Goal: Register for event/course

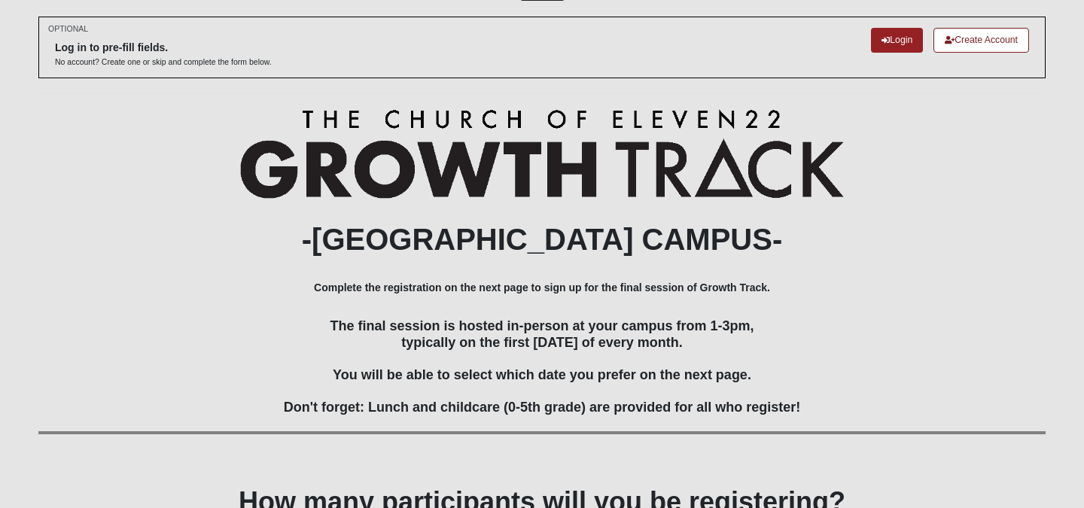
scroll to position [202, 0]
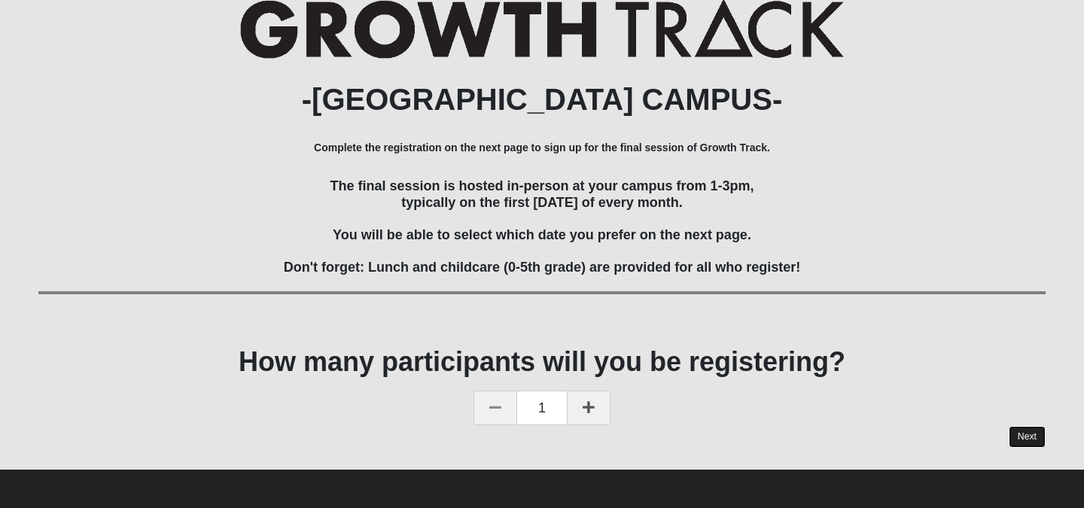
click at [1020, 430] on link "Next" at bounding box center [1027, 437] width 37 height 22
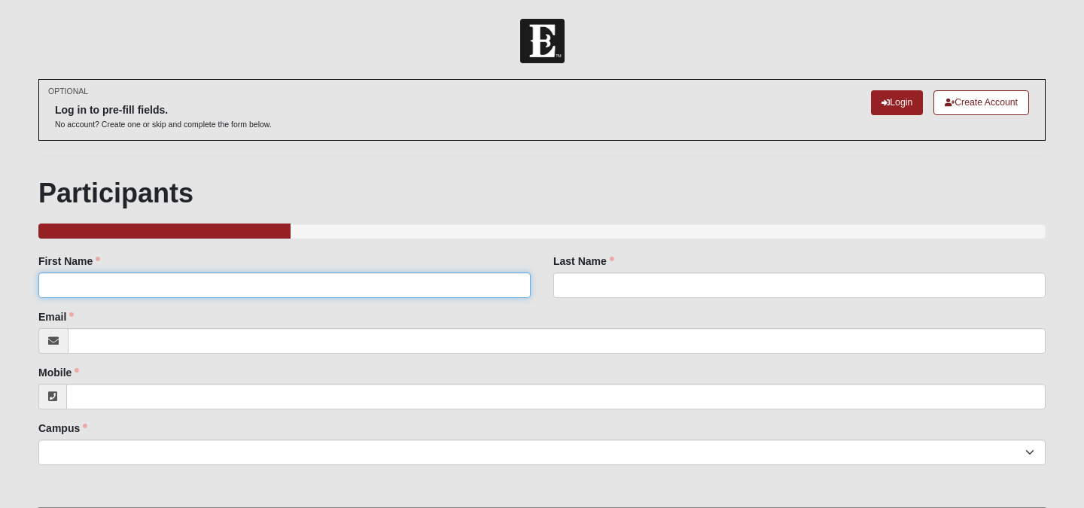
click at [434, 276] on input "First Name" at bounding box center [284, 285] width 492 height 26
type input "AMBER"
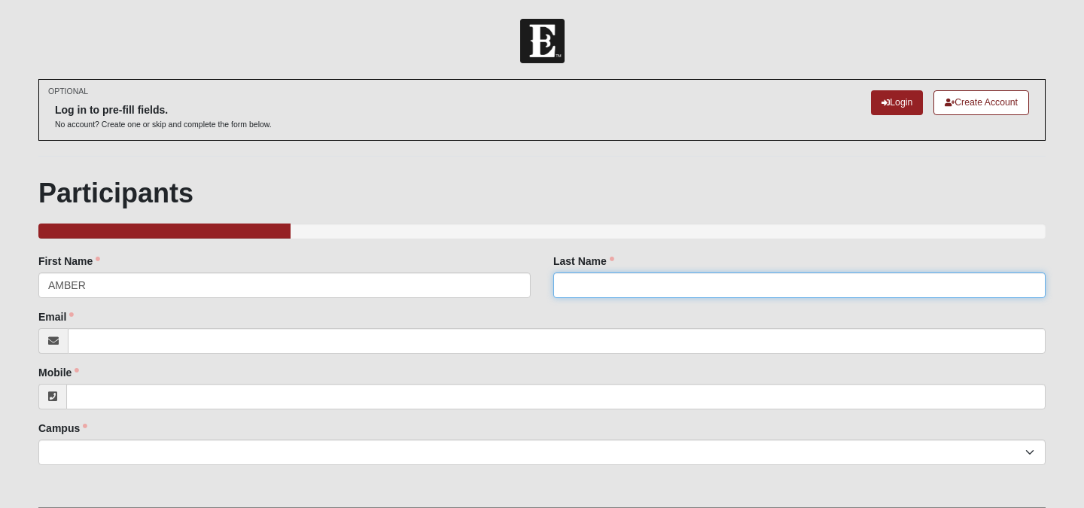
type input "[PERSON_NAME]"
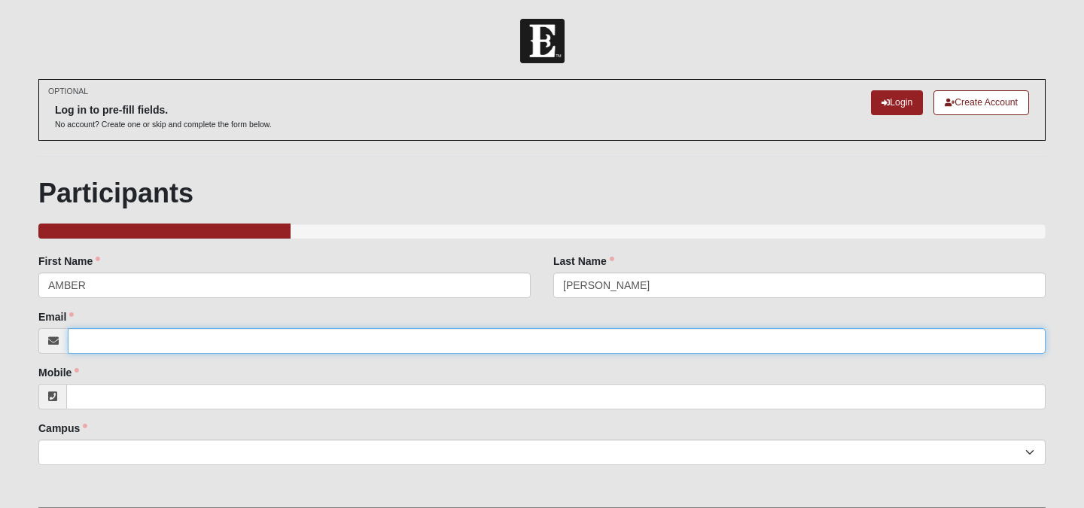
type input "[EMAIL_ADDRESS][DOMAIN_NAME]"
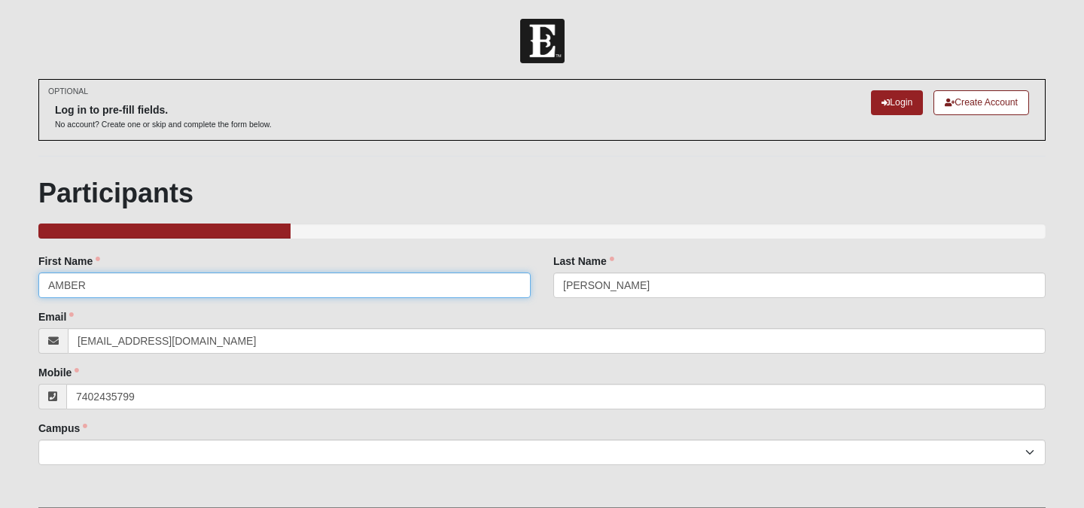
type input "[PHONE_NUMBER]"
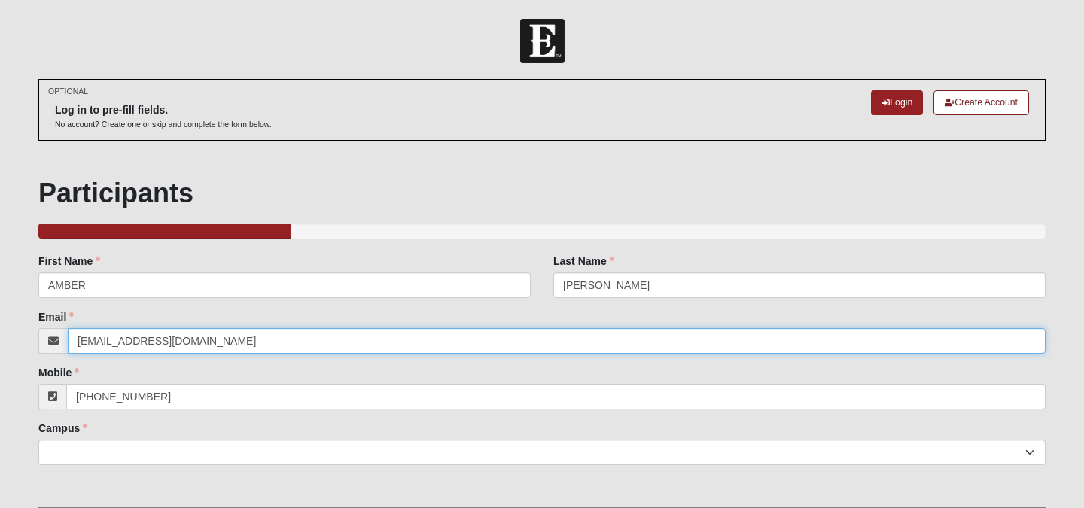
click at [247, 330] on input "[EMAIL_ADDRESS][DOMAIN_NAME]" at bounding box center [557, 341] width 978 height 26
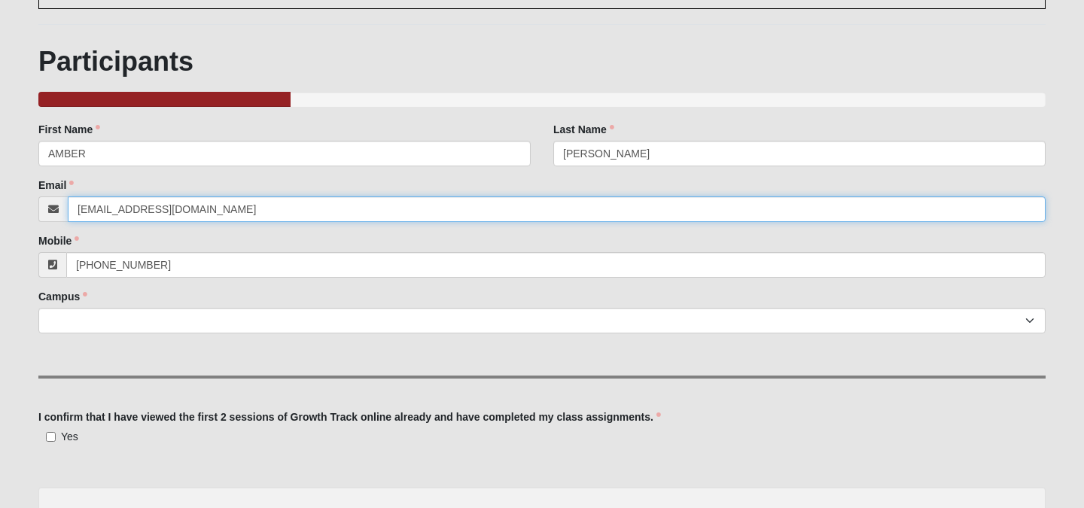
scroll to position [137, 0]
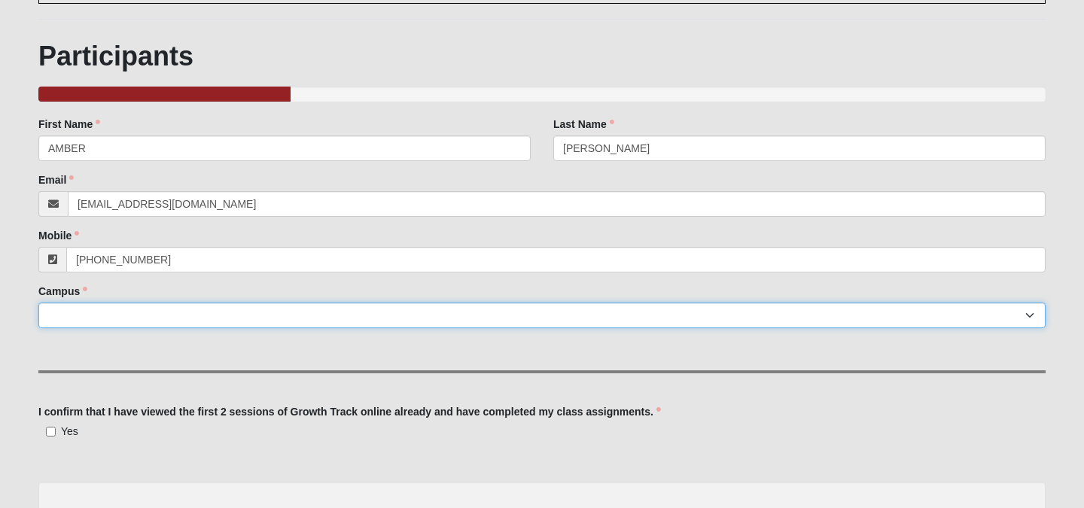
click at [241, 317] on select "Arlington Baymeadows Eleven22 Online [PERSON_NAME][GEOGRAPHIC_DATA] Jesup [GEOG…" at bounding box center [541, 316] width 1007 height 26
select select "17"
click at [38, 303] on select "Arlington Baymeadows Eleven22 Online [PERSON_NAME][GEOGRAPHIC_DATA] Jesup [GEOG…" at bounding box center [541, 316] width 1007 height 26
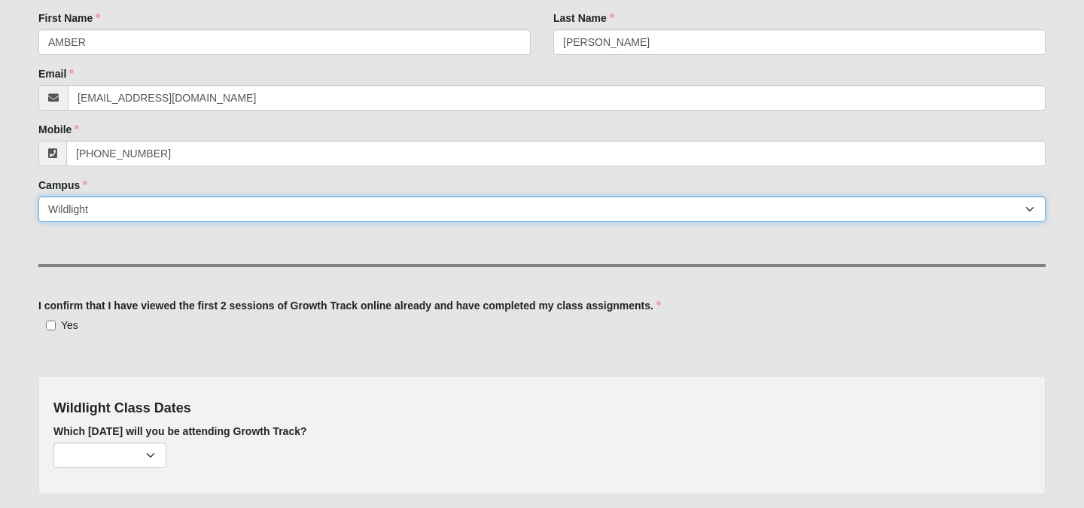
scroll to position [251, 0]
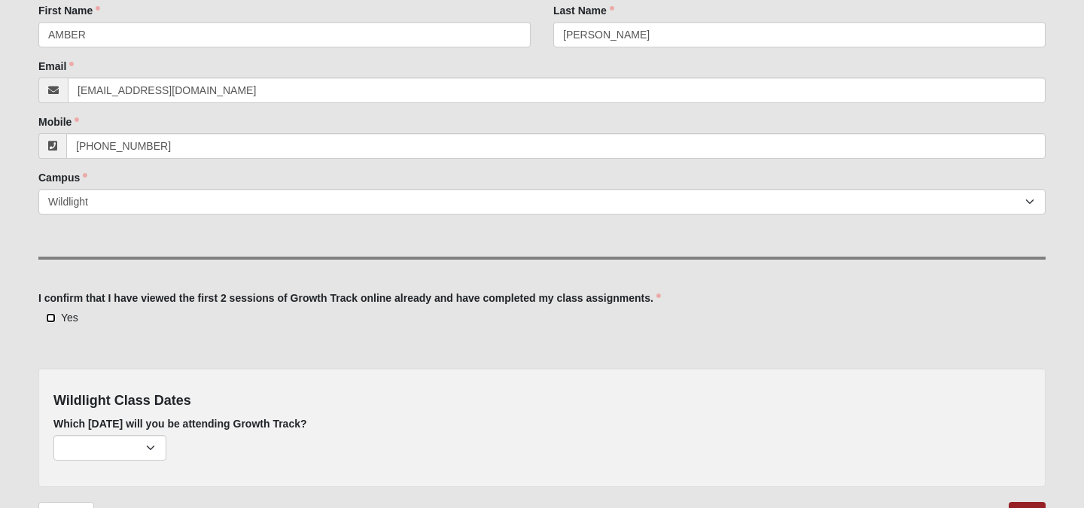
click at [48, 315] on input "Yes" at bounding box center [51, 318] width 10 height 10
checkbox input "true"
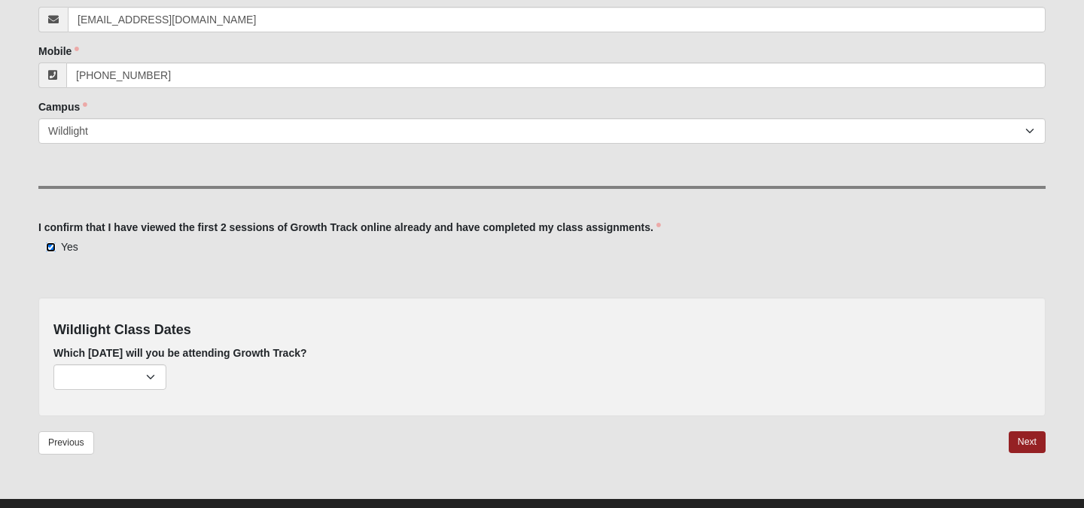
scroll to position [351, 0]
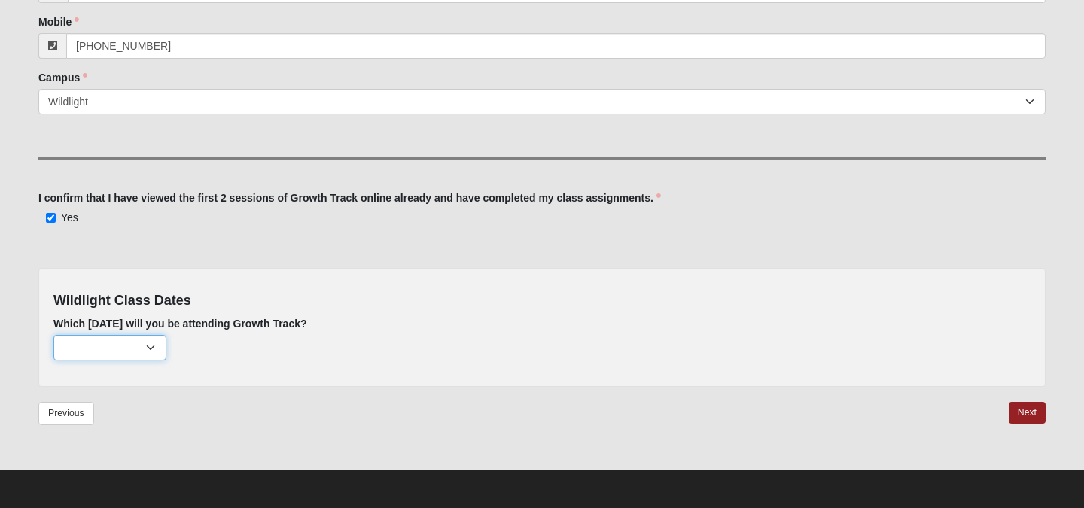
click at [90, 343] on select "[DATE] (none remaining) [DATE] (none remaining) [DATE] (none remaining) [DATE] …" at bounding box center [109, 348] width 113 height 26
select select "736"
click at [53, 335] on select "[DATE] (none remaining) [DATE] (none remaining) [DATE] (none remaining) [DATE] …" at bounding box center [109, 348] width 113 height 26
click at [1023, 414] on link "Next" at bounding box center [1027, 413] width 37 height 22
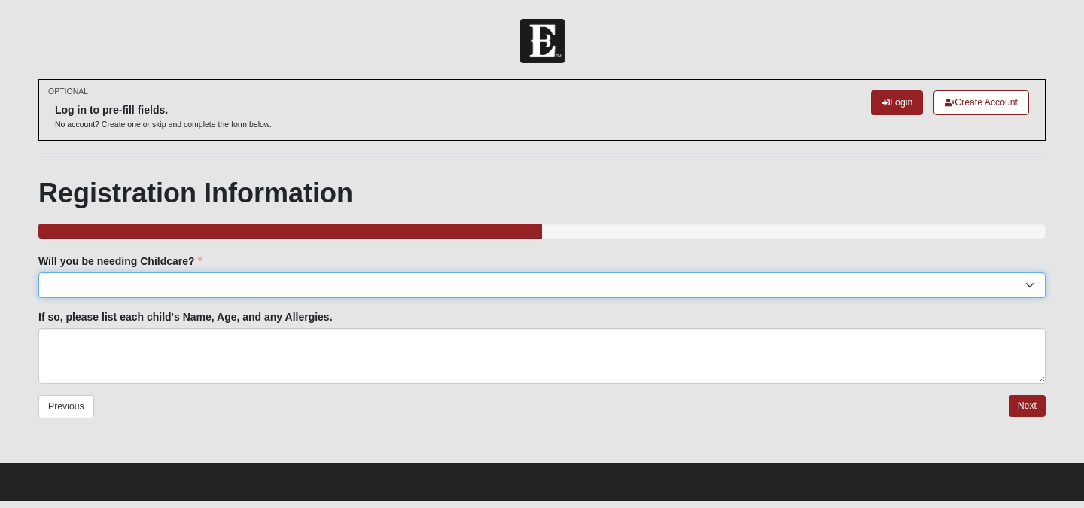
click at [674, 273] on select "Yes No" at bounding box center [541, 285] width 1007 height 26
click at [38, 272] on select "Yes No" at bounding box center [541, 285] width 1007 height 26
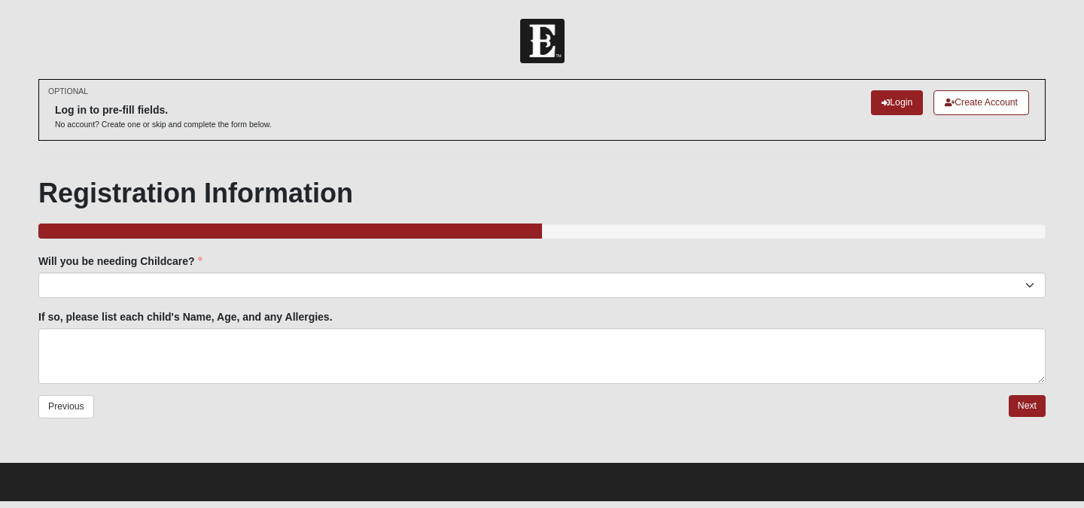
click at [657, 305] on fieldset "Will you be needing Childcare? Yes No Will you be needing Childcare? is require…" at bounding box center [541, 325] width 1007 height 142
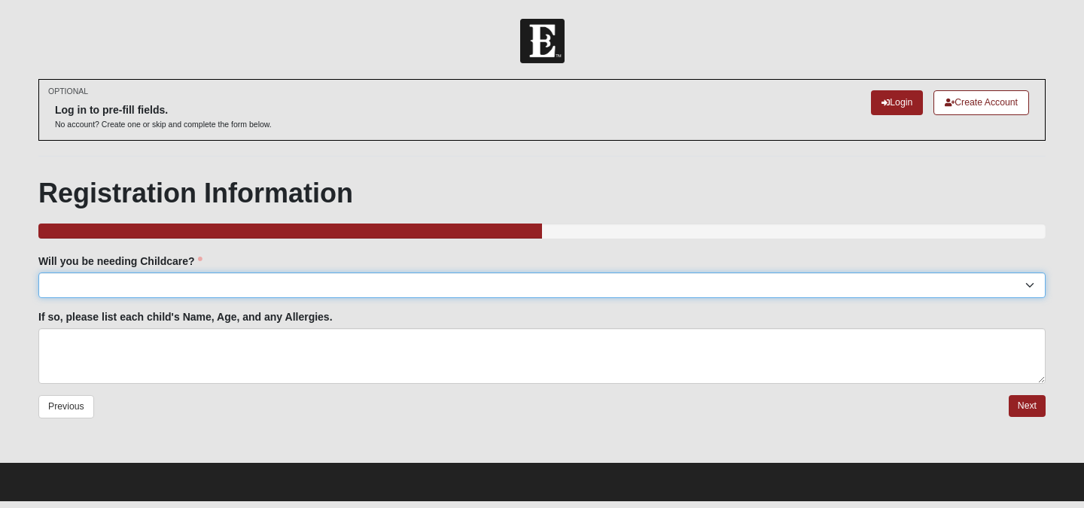
click at [639, 285] on select "Yes No" at bounding box center [541, 285] width 1007 height 26
select select "Yes"
click at [38, 272] on select "Yes No" at bounding box center [541, 285] width 1007 height 26
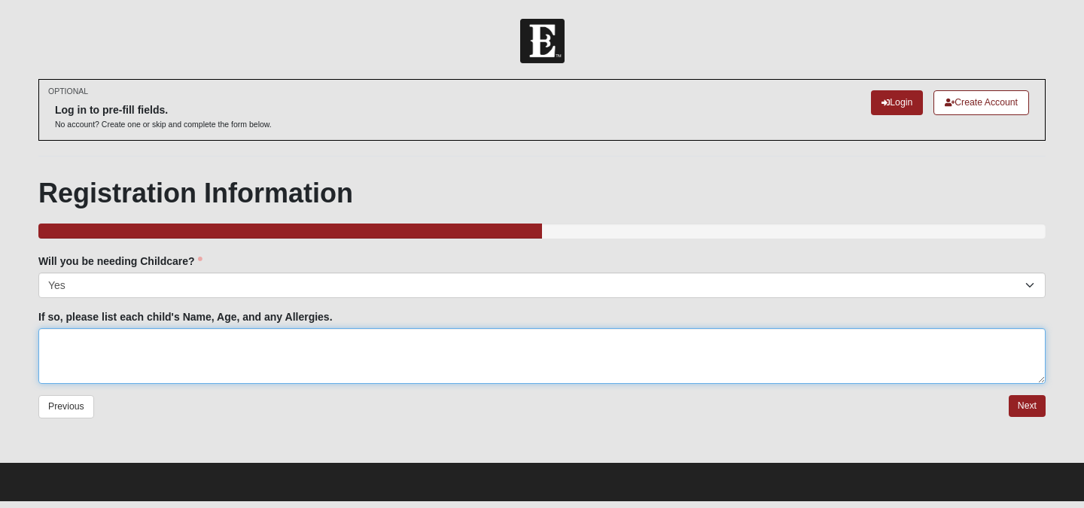
click at [610, 383] on textarea "If so, please list each child's Name, Age, and any Allergies." at bounding box center [541, 356] width 1007 height 56
type textarea "[PERSON_NAME], 4"
click at [1021, 409] on link "Next" at bounding box center [1027, 406] width 37 height 22
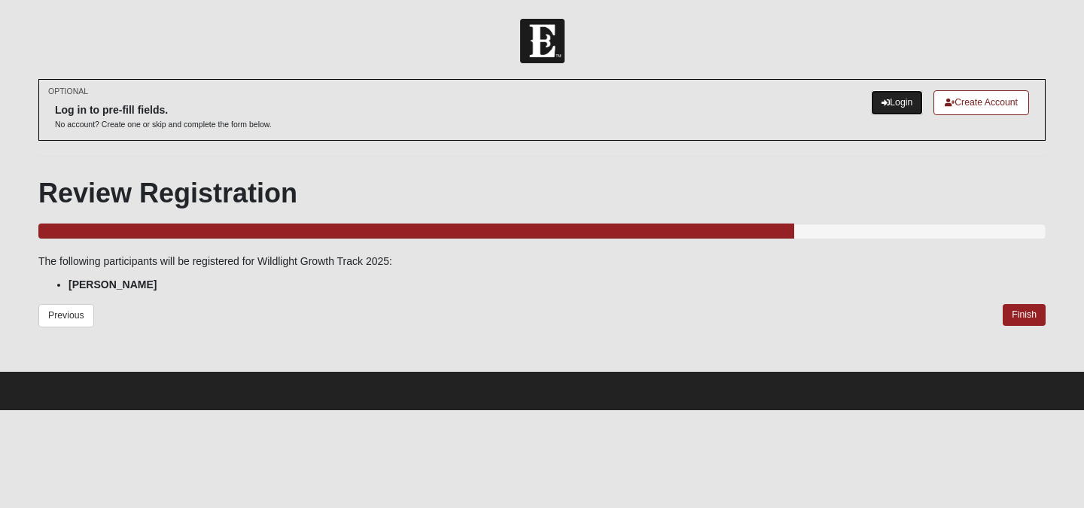
click at [889, 93] on link "Login" at bounding box center [897, 102] width 52 height 25
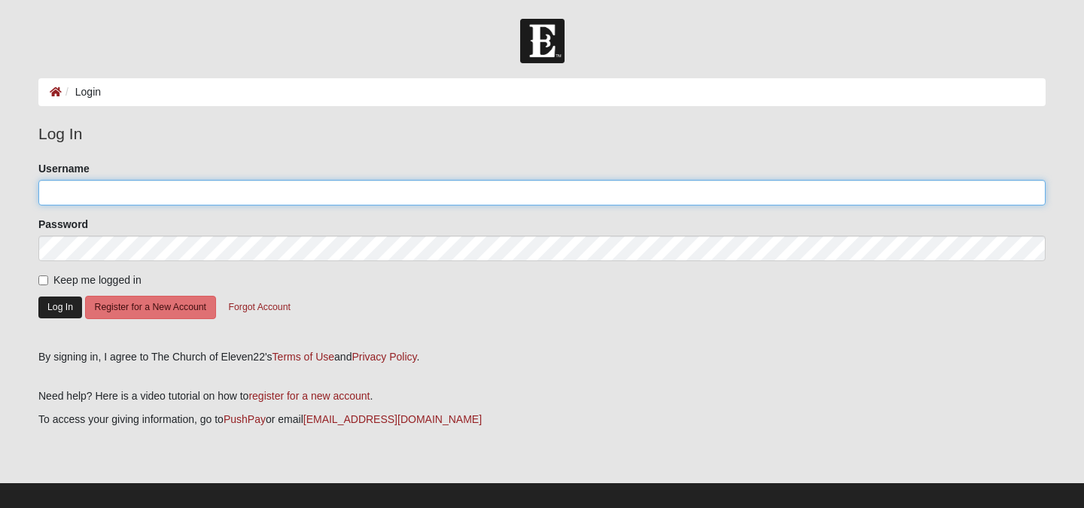
type input "Nowakfamily"
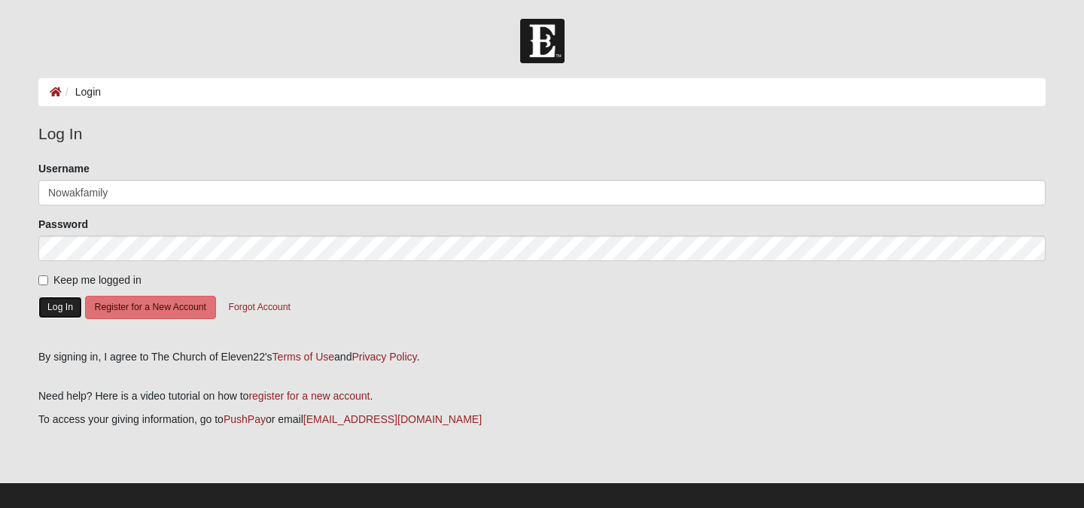
click at [59, 307] on button "Log In" at bounding box center [60, 308] width 44 height 22
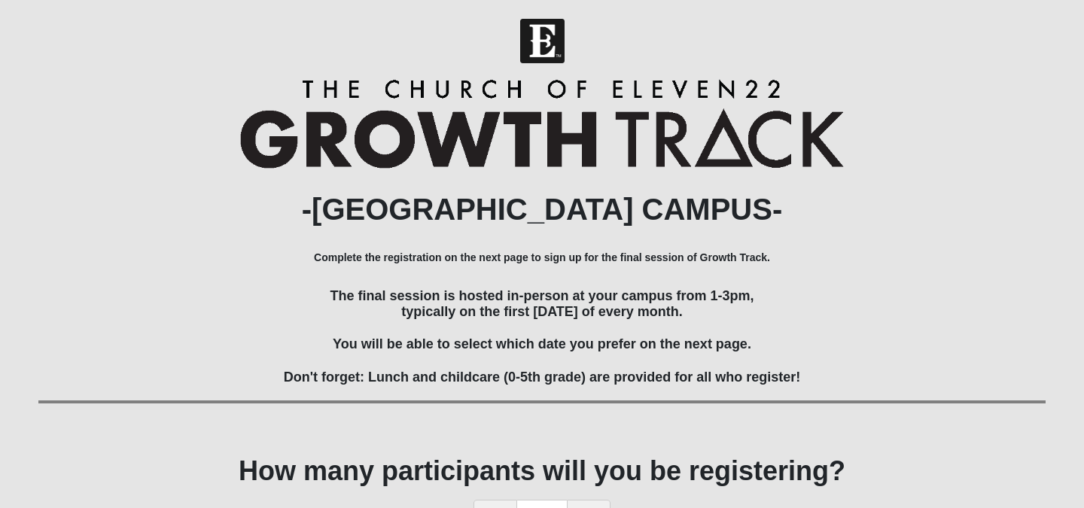
scroll to position [110, 0]
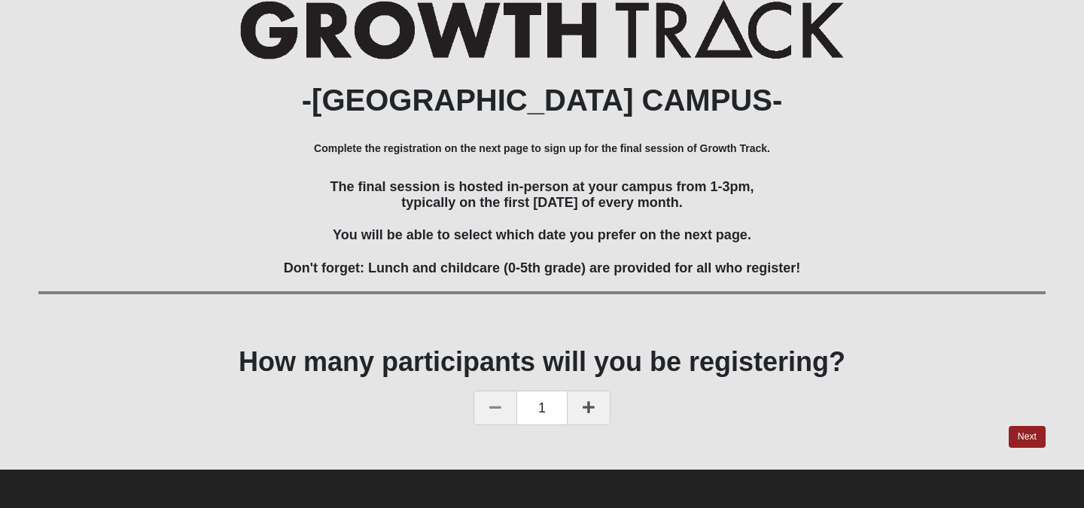
click at [1035, 452] on div "-WILDLIGHT CAMPUS- Complete the registration on the next page to sign up for th…" at bounding box center [542, 219] width 1030 height 498
click at [1031, 429] on link "Next" at bounding box center [1027, 437] width 37 height 22
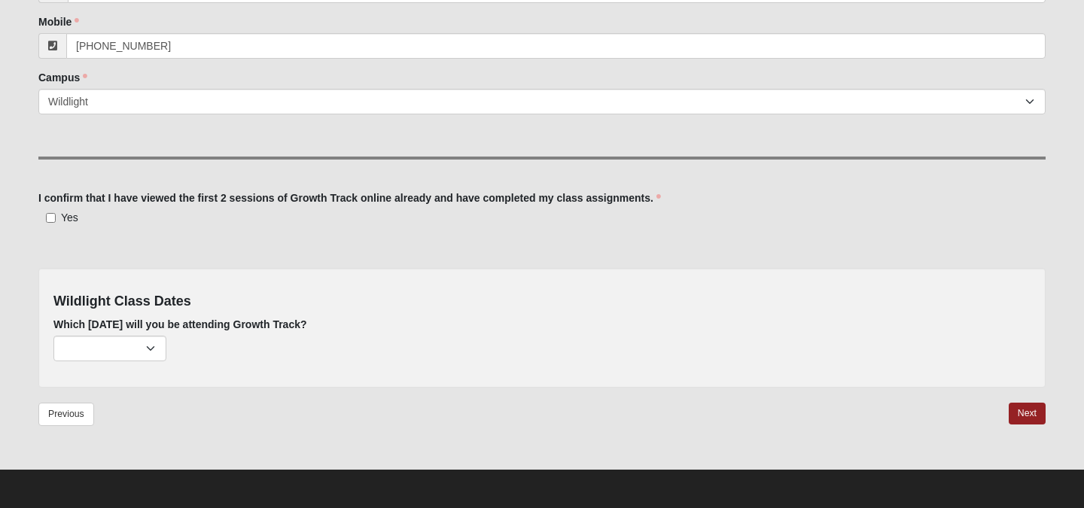
scroll to position [316, 0]
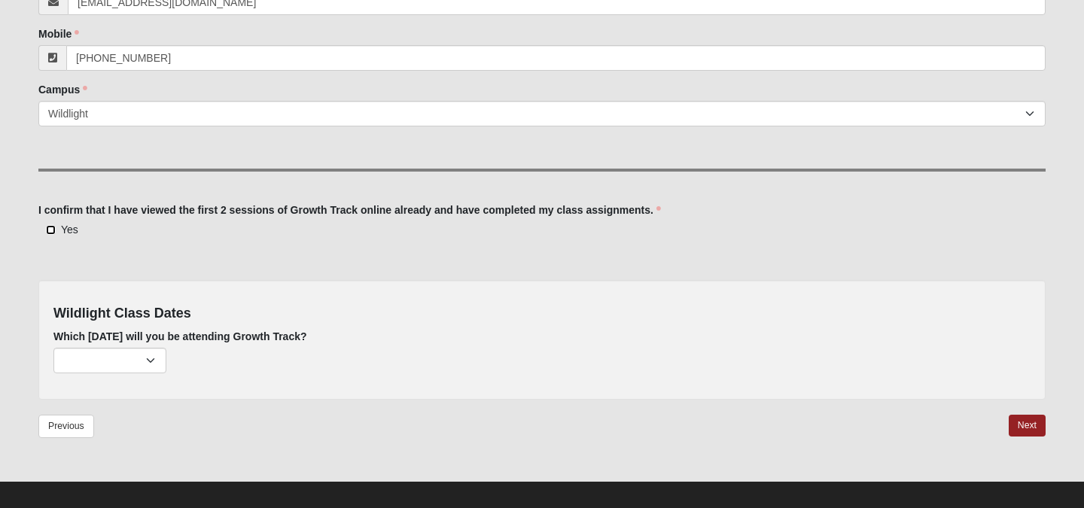
click at [50, 233] on input "Yes" at bounding box center [51, 230] width 10 height 10
checkbox input "true"
click at [90, 357] on select "February 2nd (none remaining) March 2nd (none remaining) April 6th (none remain…" at bounding box center [109, 361] width 113 height 26
select select "736"
click at [53, 348] on select "February 2nd (none remaining) March 2nd (none remaining) April 6th (none remain…" at bounding box center [109, 361] width 113 height 26
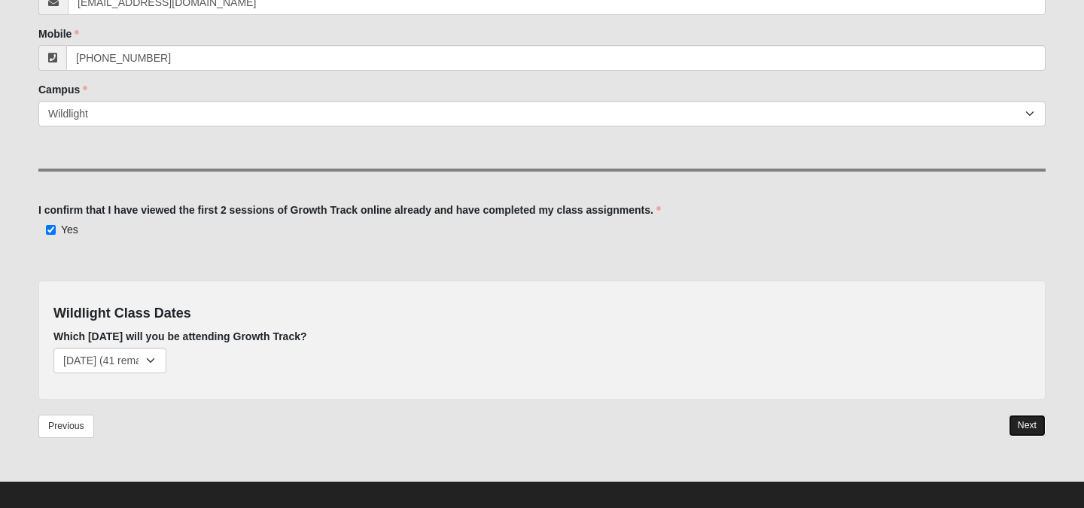
click at [1027, 430] on link "Next" at bounding box center [1027, 426] width 37 height 22
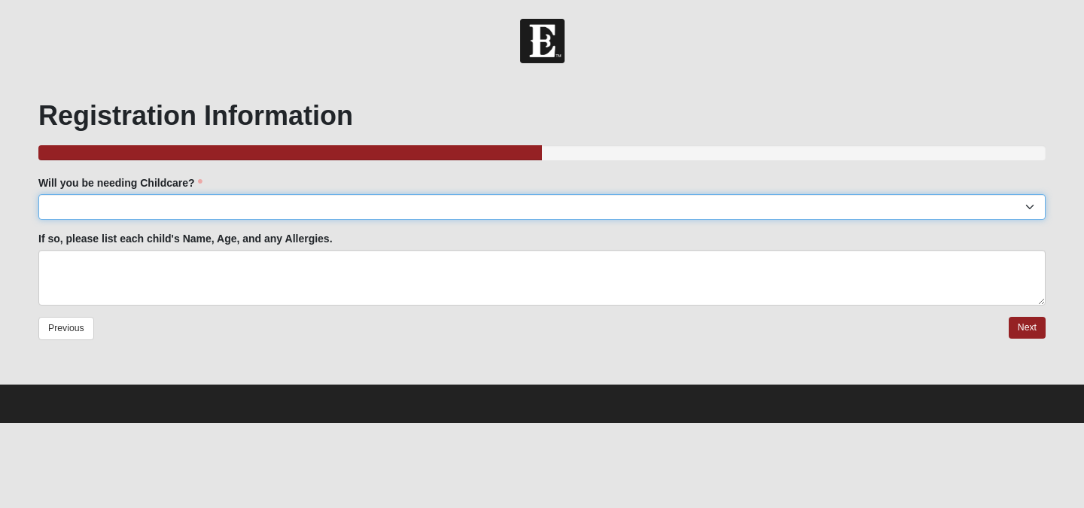
click at [540, 217] on select "Yes No" at bounding box center [541, 207] width 1007 height 26
select select "Yes"
click at [38, 194] on select "Yes No" at bounding box center [541, 207] width 1007 height 26
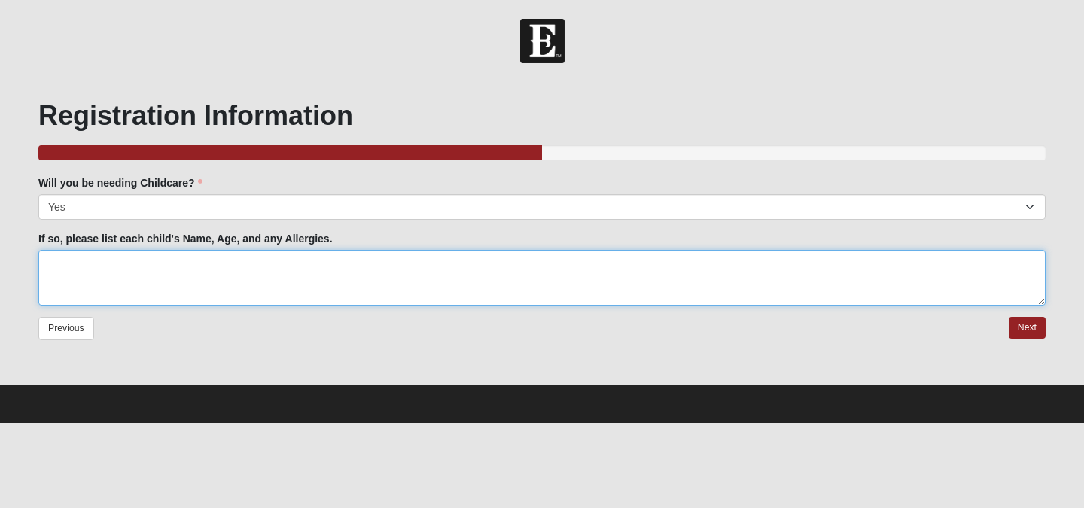
click at [523, 273] on textarea "If so, please list each child's Name, Age, and any Allergies." at bounding box center [541, 278] width 1007 height 56
type textarea "[PERSON_NAME], 4"
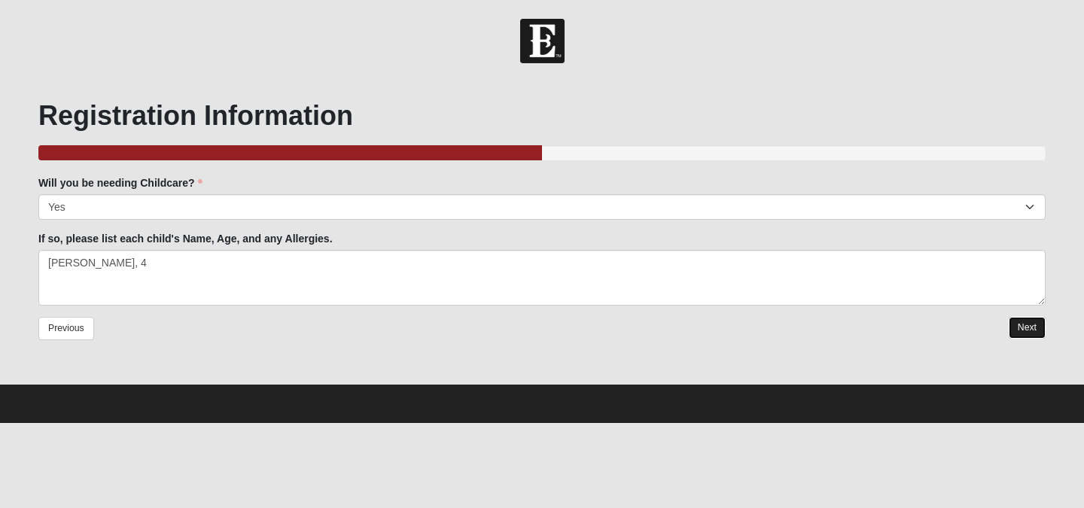
click at [1043, 336] on link "Next" at bounding box center [1027, 328] width 37 height 22
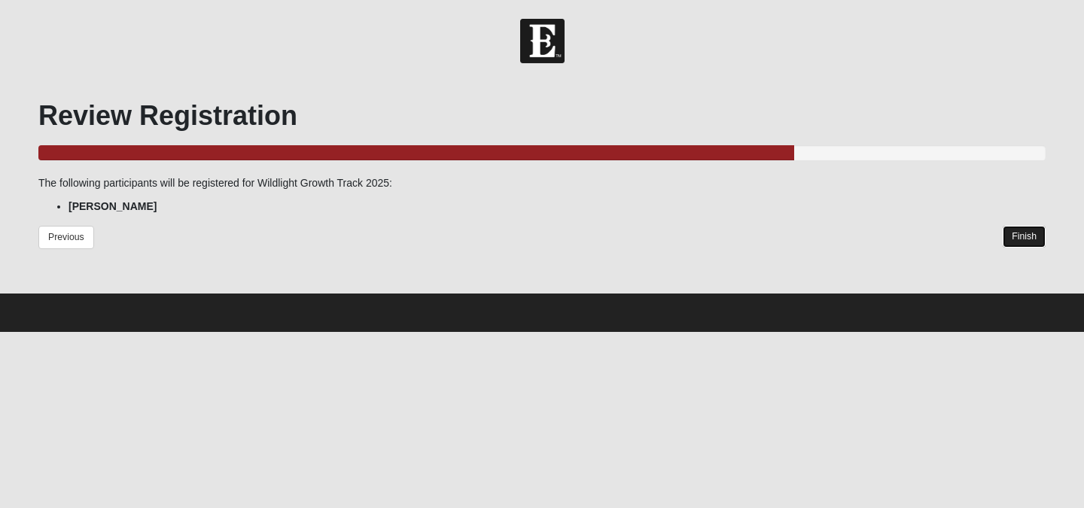
click at [1021, 232] on link "Finish" at bounding box center [1024, 237] width 43 height 22
